Goal: Transaction & Acquisition: Purchase product/service

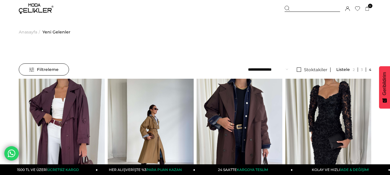
click at [308, 9] on div at bounding box center [311, 9] width 55 height 6
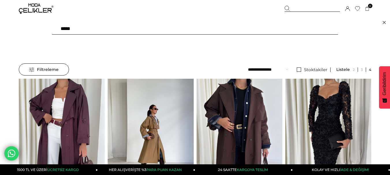
type input "******"
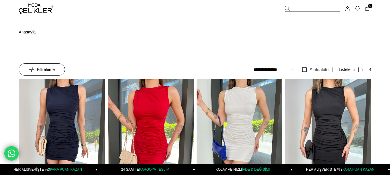
click at [228, 130] on img at bounding box center [234, 136] width 12 height 12
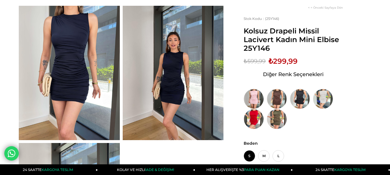
scroll to position [42, 0]
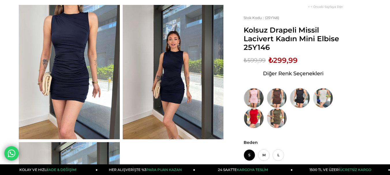
click at [296, 99] on img at bounding box center [300, 98] width 20 height 20
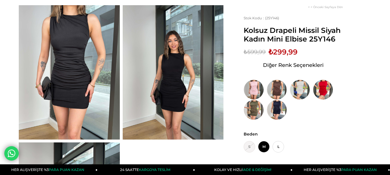
scroll to position [42, 0]
